Goal: Task Accomplishment & Management: Manage account settings

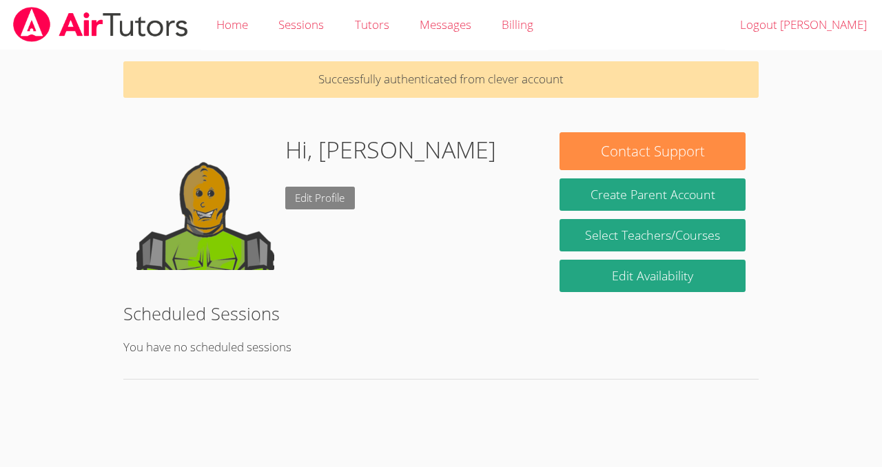
click at [310, 187] on link "Edit Profile" at bounding box center [320, 198] width 70 height 23
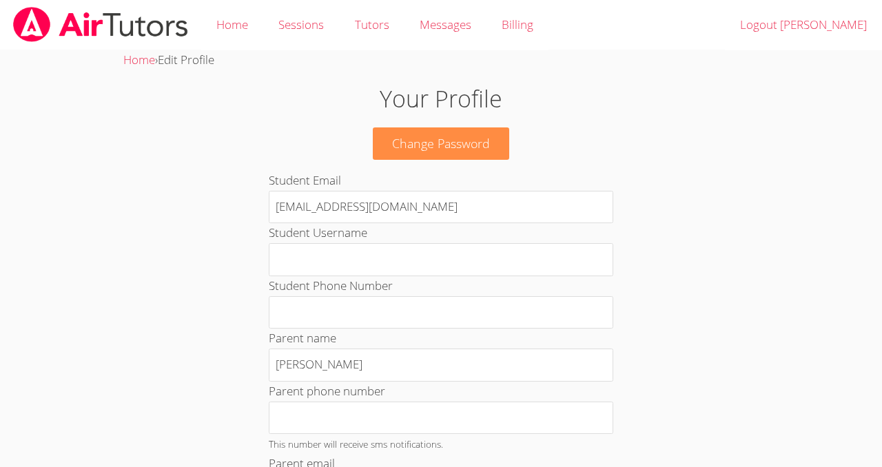
click at [92, 34] on img at bounding box center [101, 24] width 178 height 35
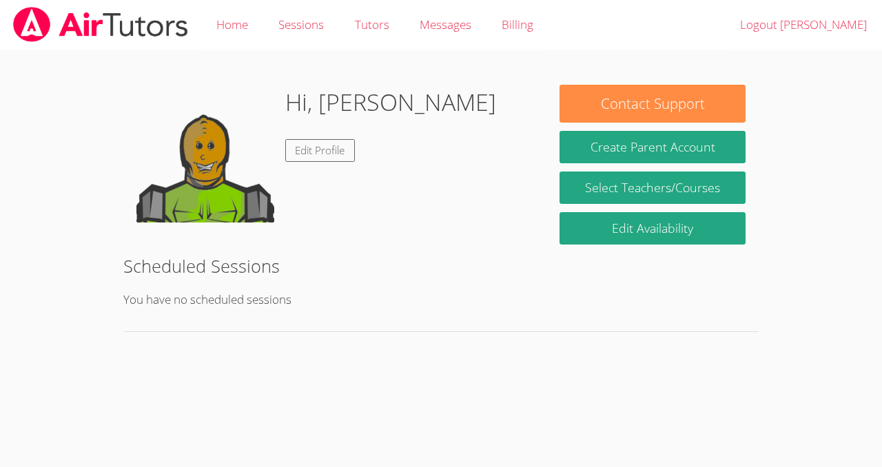
click at [206, 170] on img at bounding box center [205, 154] width 138 height 138
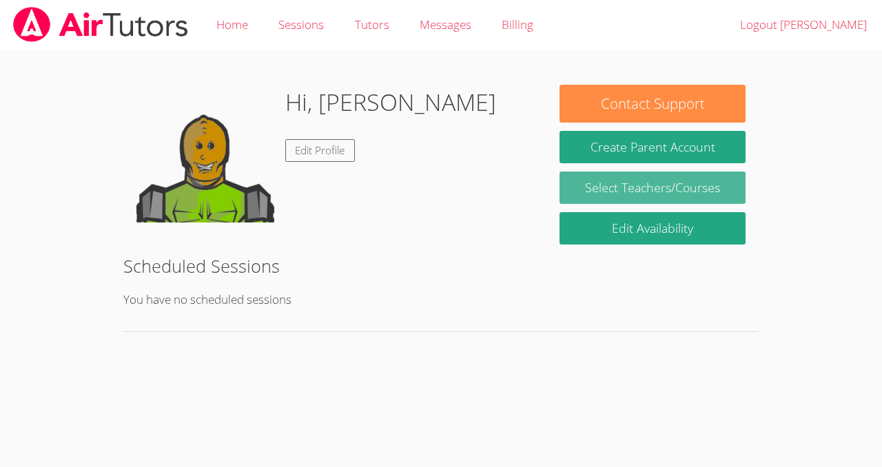
click at [616, 177] on link "Select Teachers/Courses" at bounding box center [653, 188] width 186 height 32
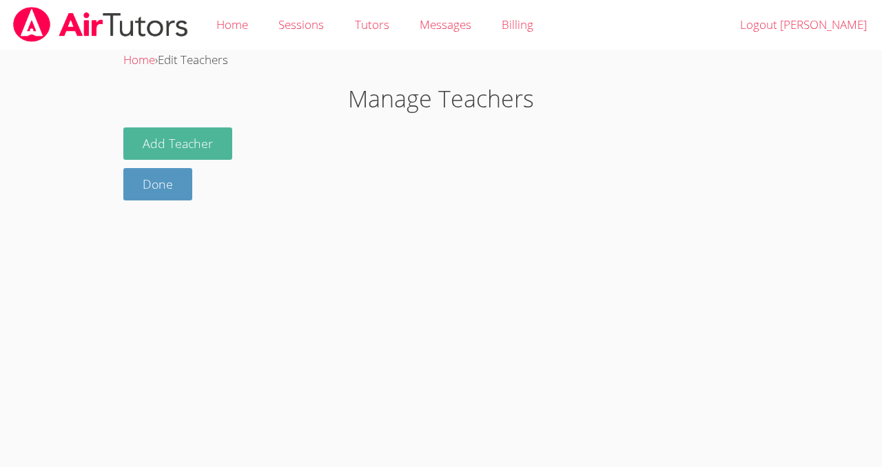
click at [205, 140] on button "Add Teacher" at bounding box center [177, 144] width 109 height 32
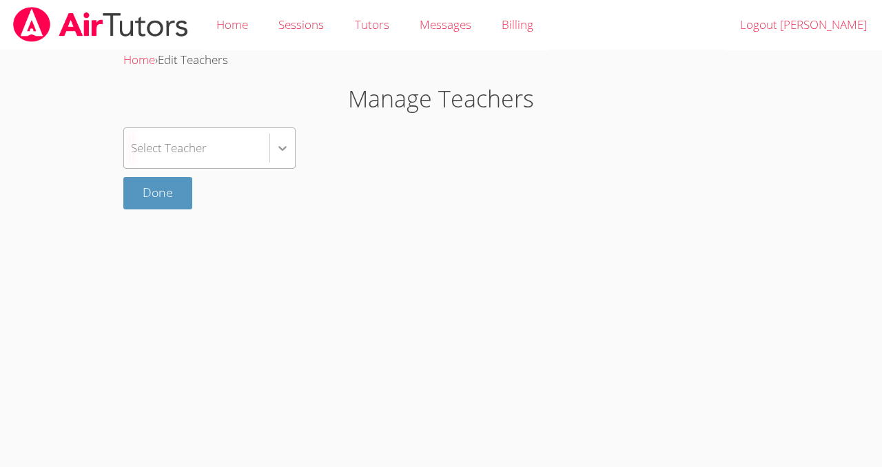
click at [281, 145] on icon at bounding box center [283, 148] width 14 height 14
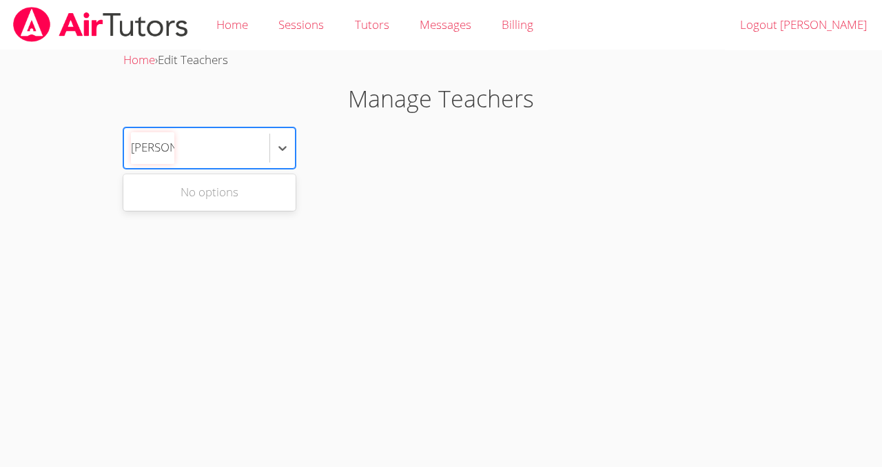
type input "[PERSON_NAME]"
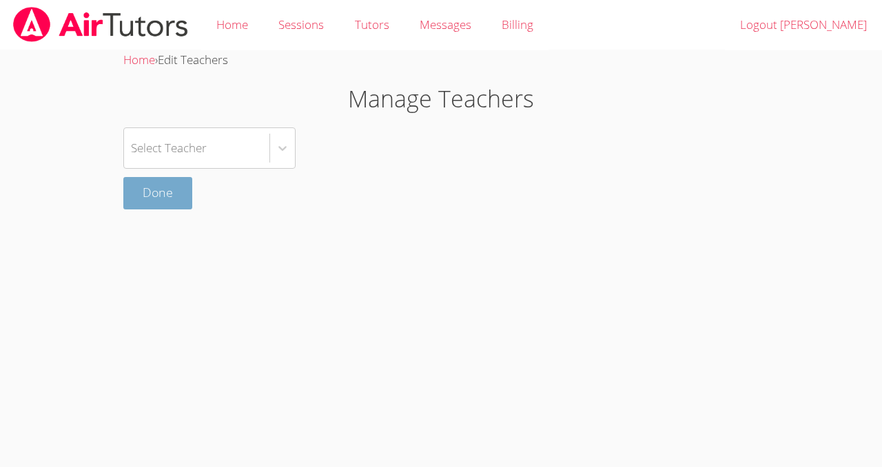
click at [130, 187] on link "Done" at bounding box center [157, 193] width 69 height 32
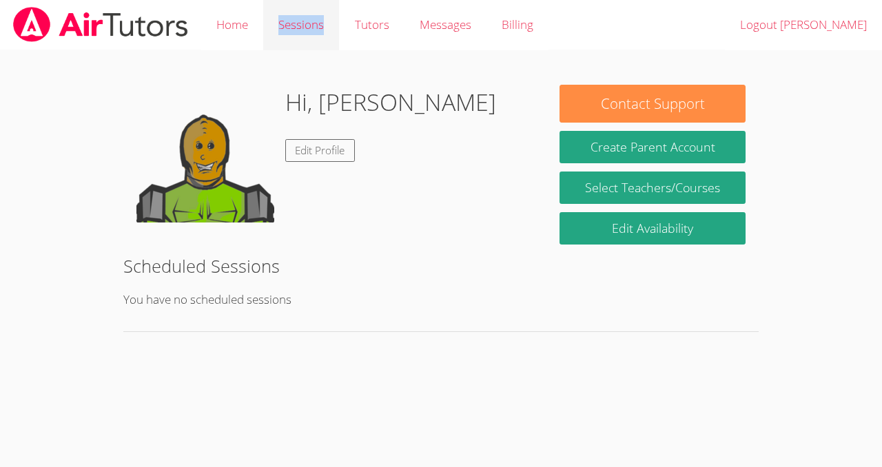
click at [270, 5] on link "Sessions" at bounding box center [301, 25] width 76 height 50
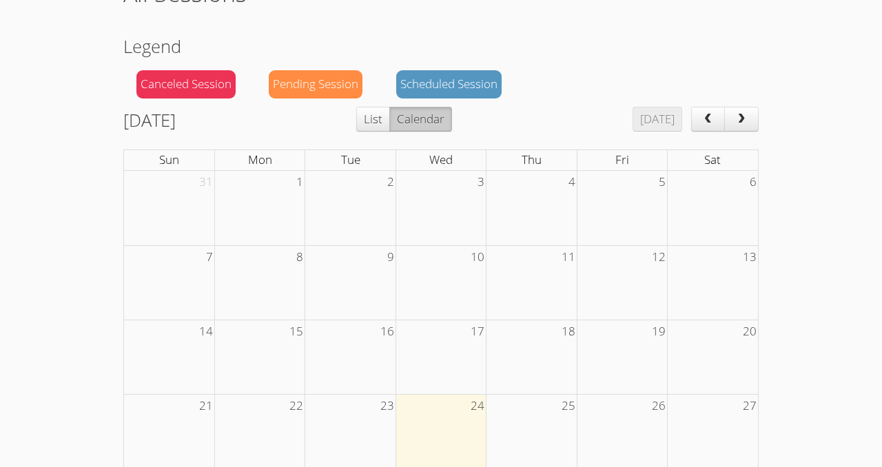
scroll to position [108, 0]
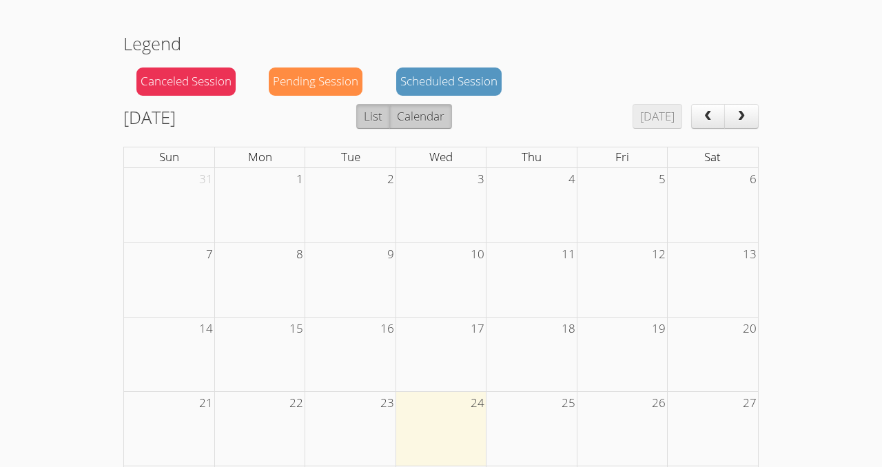
click at [390, 108] on button "List" at bounding box center [373, 116] width 34 height 25
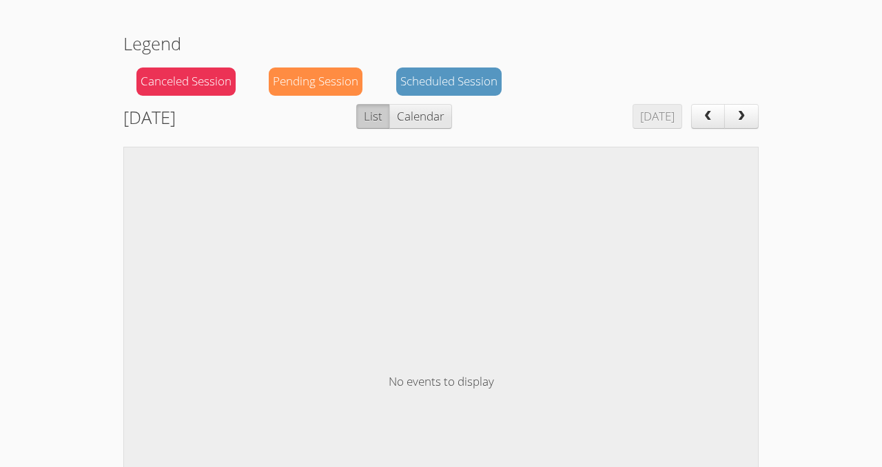
click at [447, 105] on button "Calendar" at bounding box center [420, 116] width 63 height 25
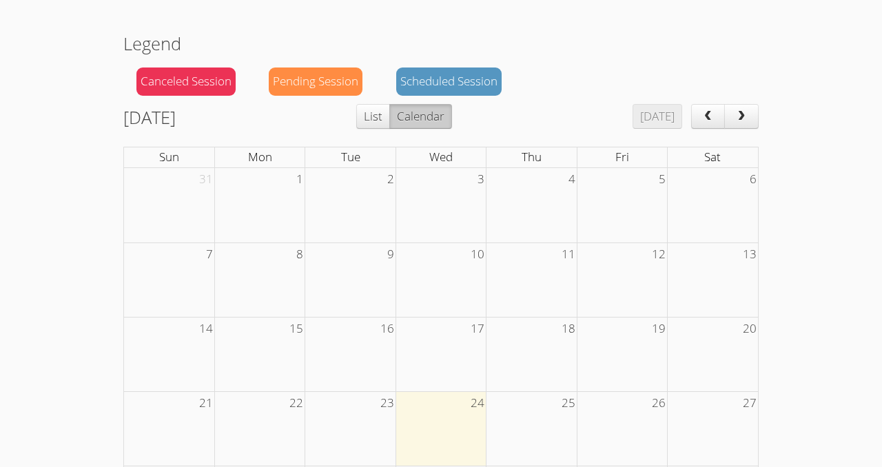
click at [458, 259] on td at bounding box center [441, 280] width 90 height 74
click at [438, 414] on td at bounding box center [441, 429] width 90 height 74
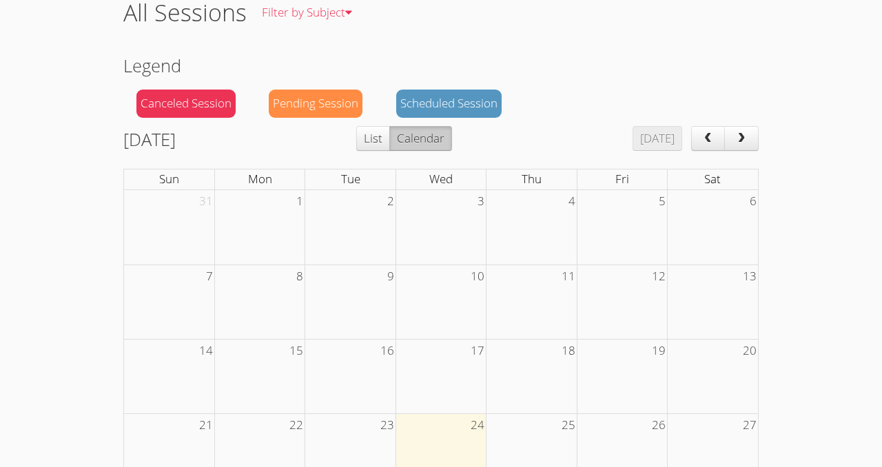
scroll to position [0, 0]
